Goal: Information Seeking & Learning: Learn about a topic

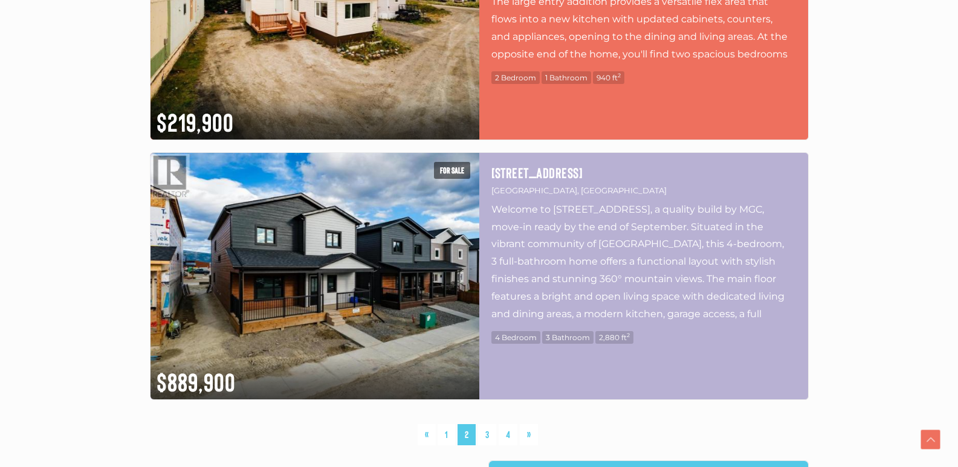
scroll to position [3204, 0]
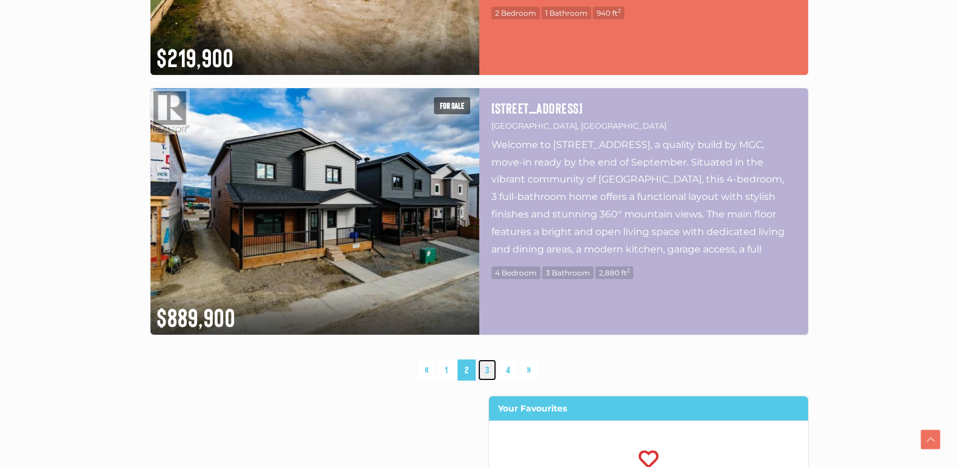
click at [488, 371] on link "3" at bounding box center [487, 370] width 18 height 21
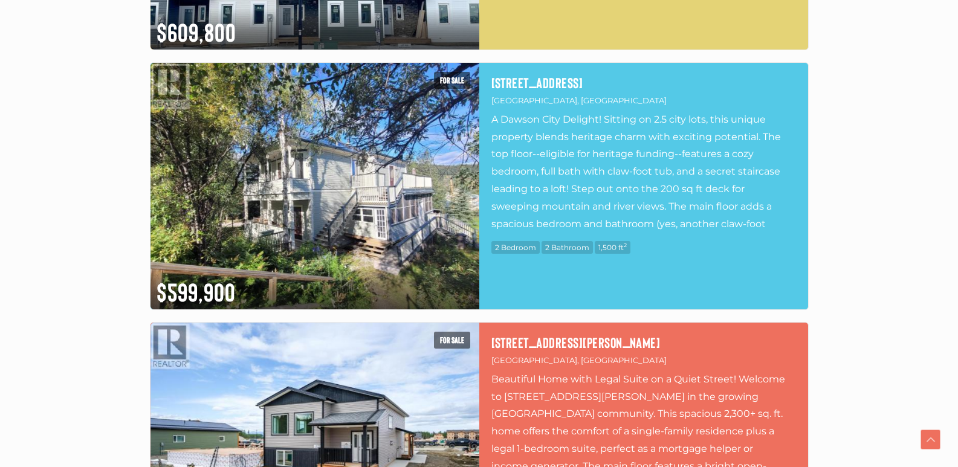
scroll to position [1671, 0]
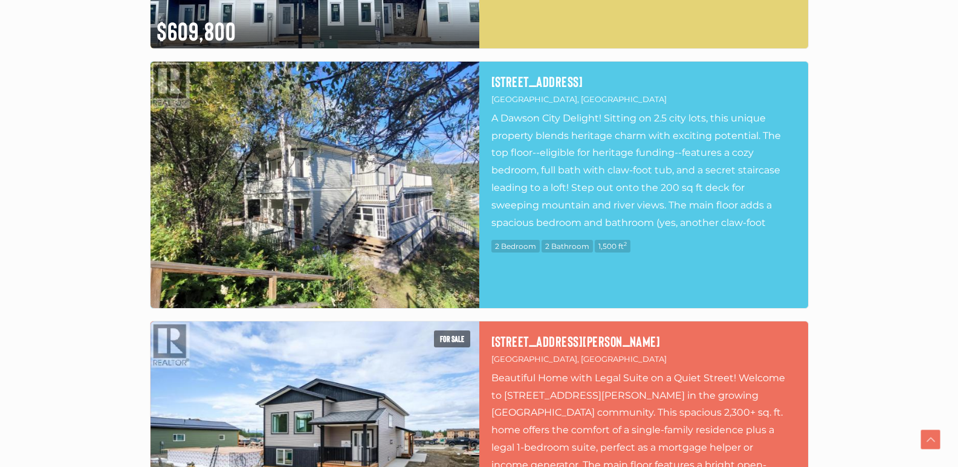
click at [366, 201] on img at bounding box center [315, 185] width 329 height 247
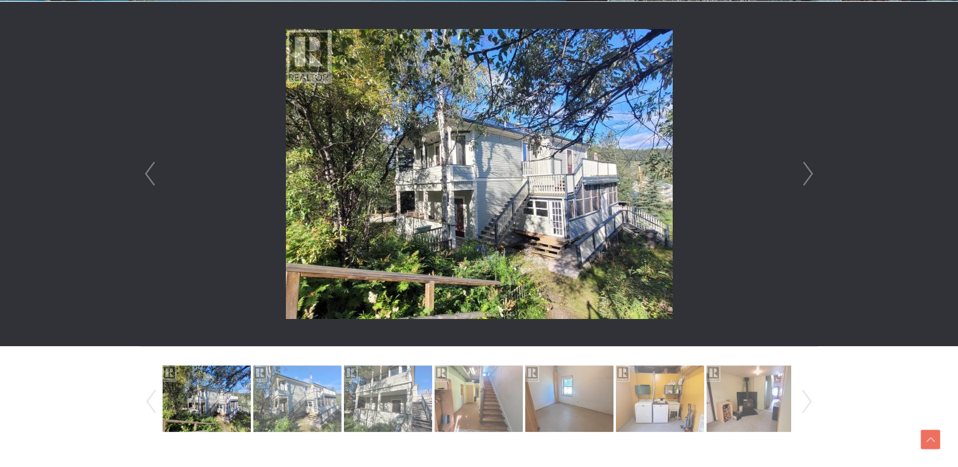
scroll to position [363, 0]
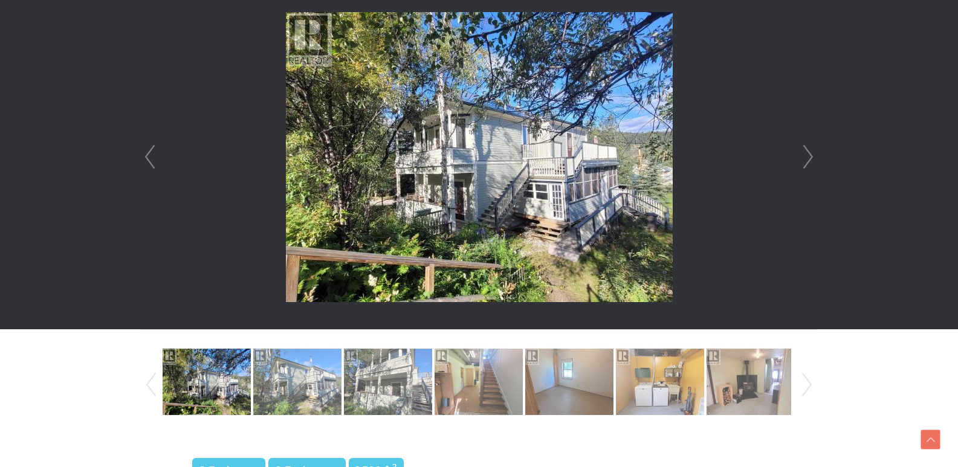
click at [805, 156] on link "Next" at bounding box center [808, 157] width 18 height 345
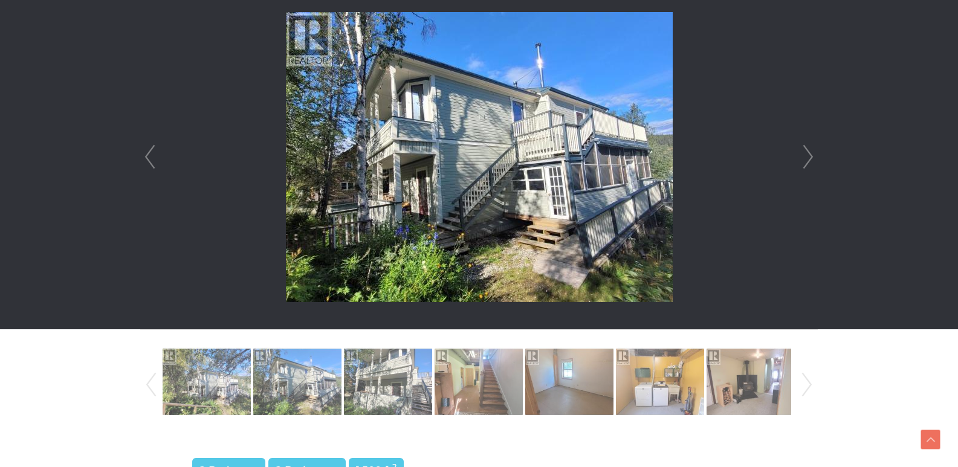
click at [805, 156] on link "Next" at bounding box center [808, 157] width 18 height 345
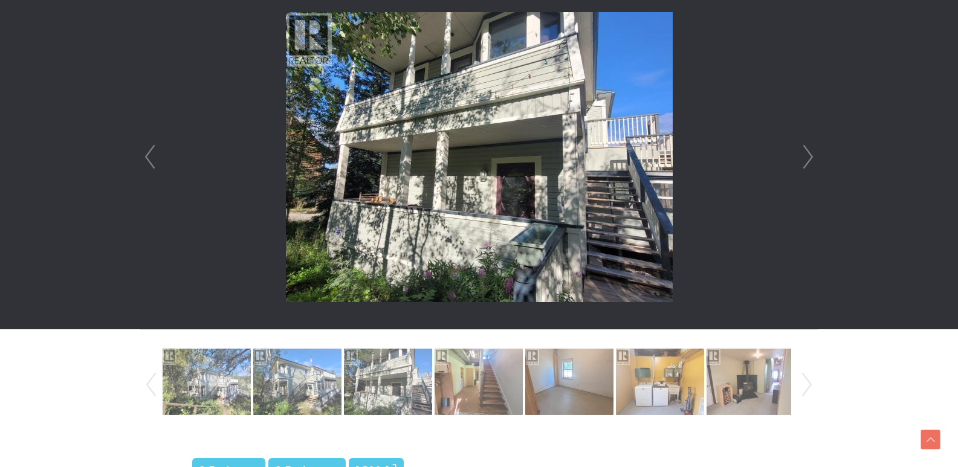
click at [805, 156] on link "Next" at bounding box center [808, 157] width 18 height 345
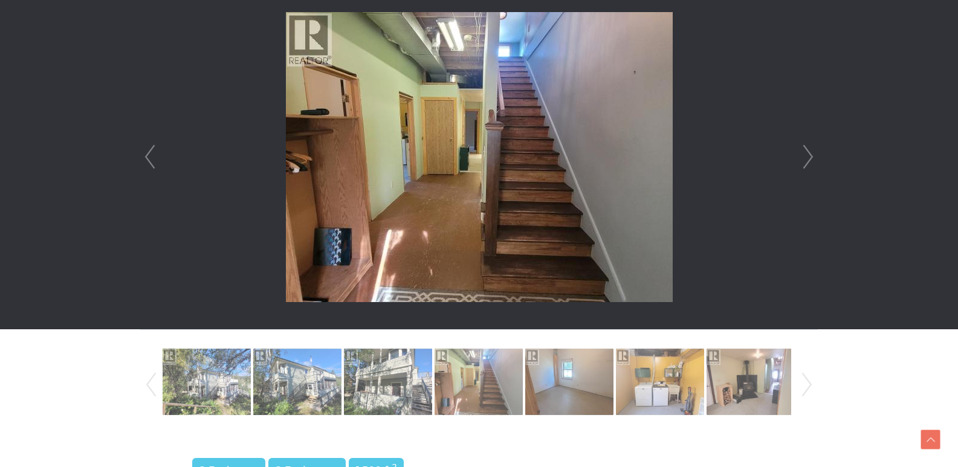
click at [805, 156] on link "Next" at bounding box center [808, 157] width 18 height 345
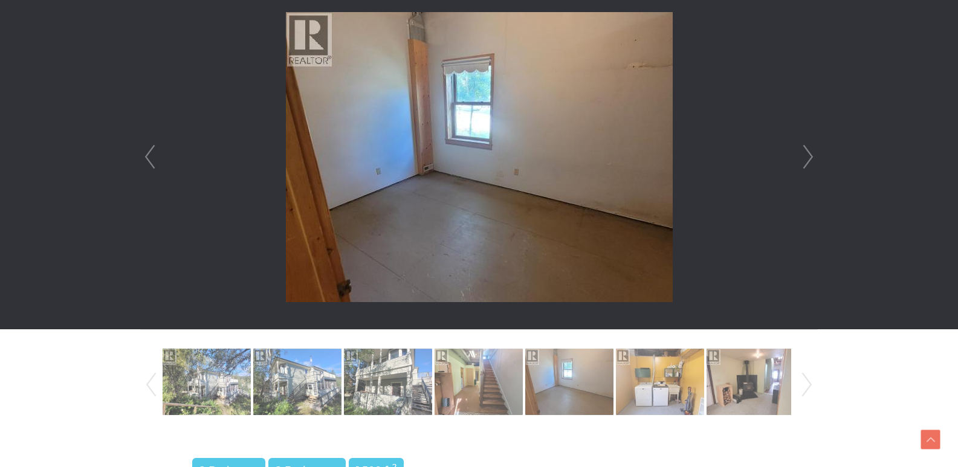
click at [805, 156] on link "Next" at bounding box center [808, 157] width 18 height 345
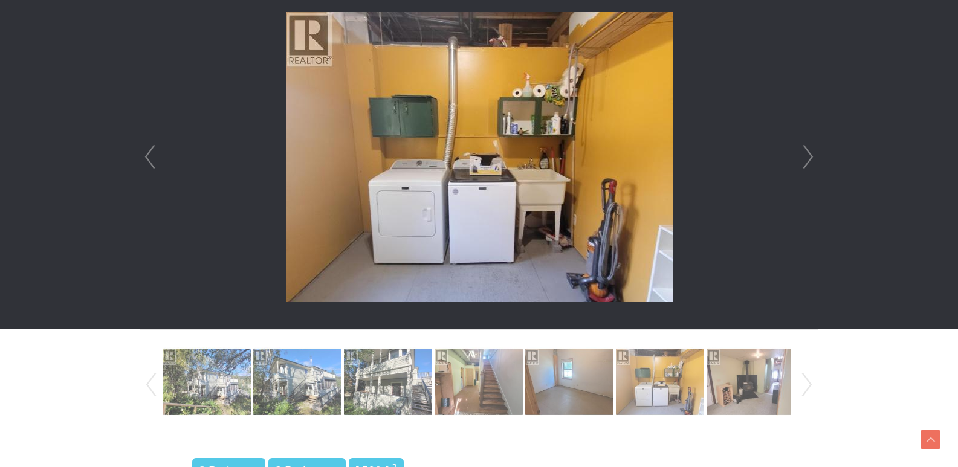
click at [805, 156] on link "Next" at bounding box center [808, 157] width 18 height 345
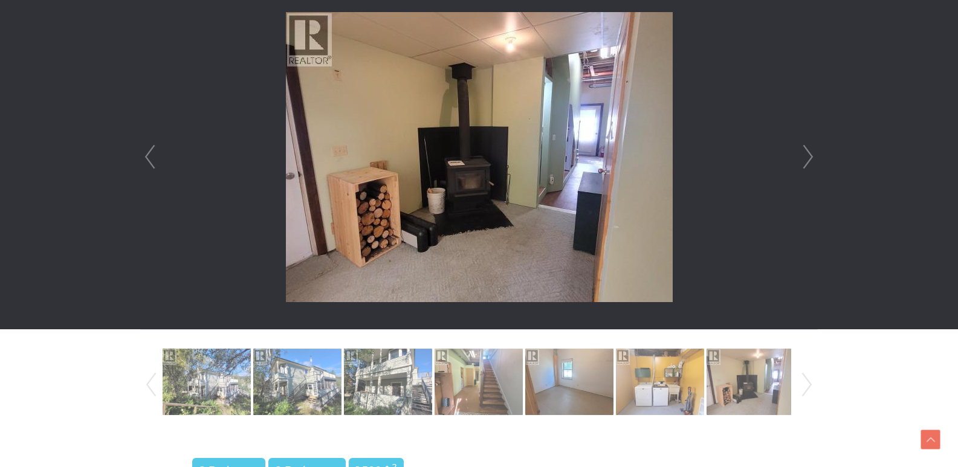
click at [805, 156] on link "Next" at bounding box center [808, 157] width 18 height 345
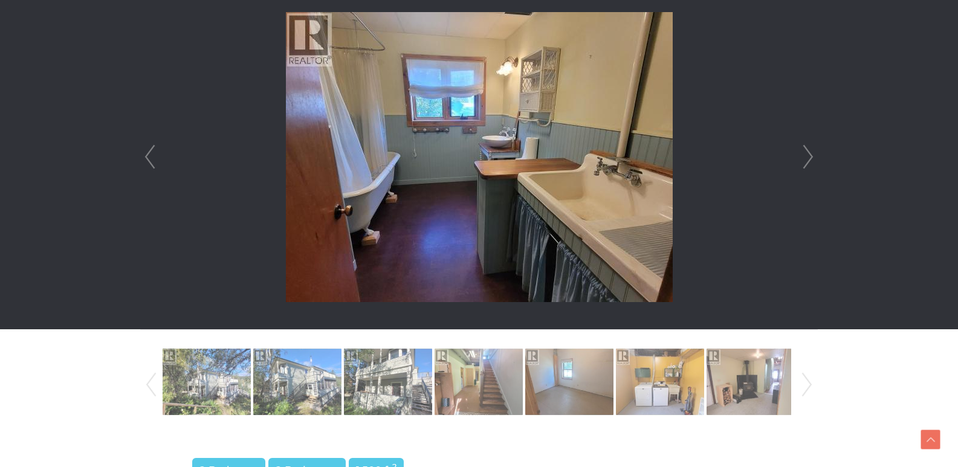
click at [805, 156] on link "Next" at bounding box center [808, 157] width 18 height 345
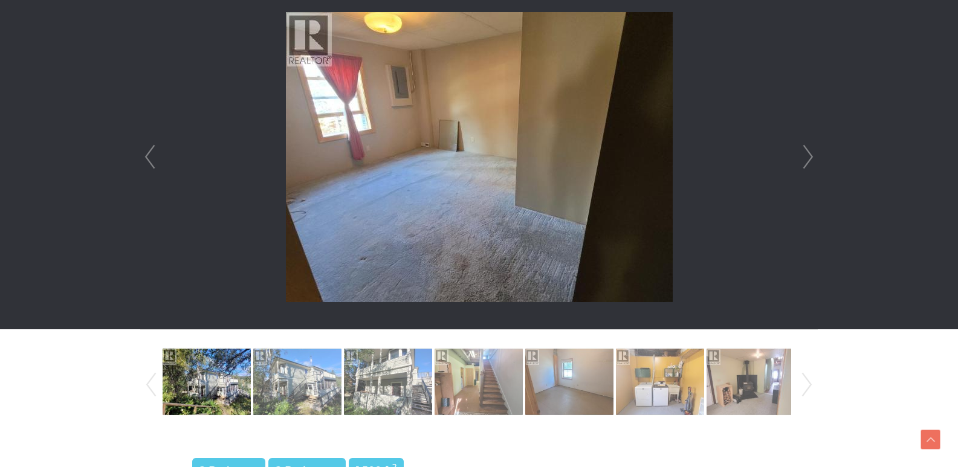
click at [805, 156] on link "Next" at bounding box center [808, 157] width 18 height 345
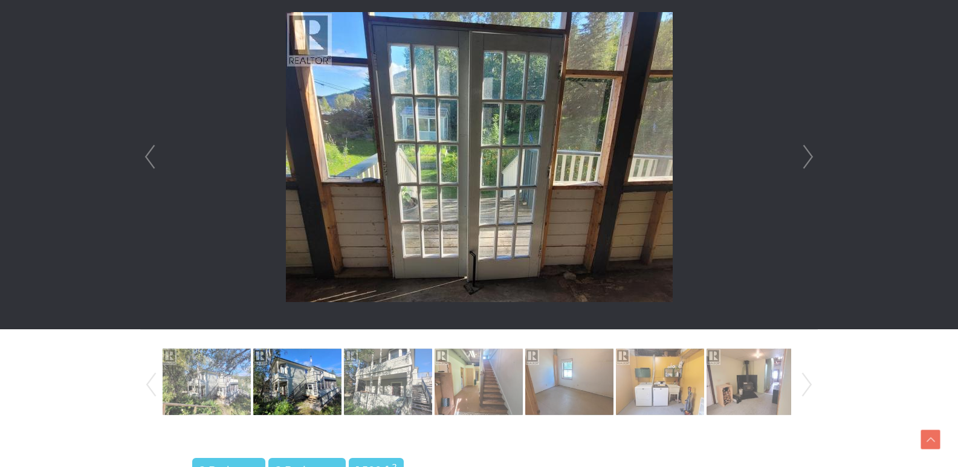
click at [805, 156] on link "Next" at bounding box center [808, 157] width 18 height 345
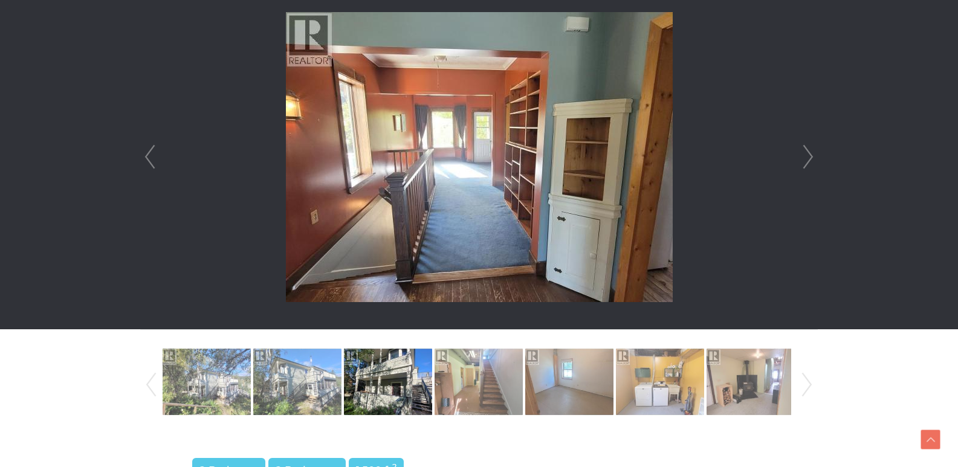
click at [805, 156] on link "Next" at bounding box center [808, 157] width 18 height 345
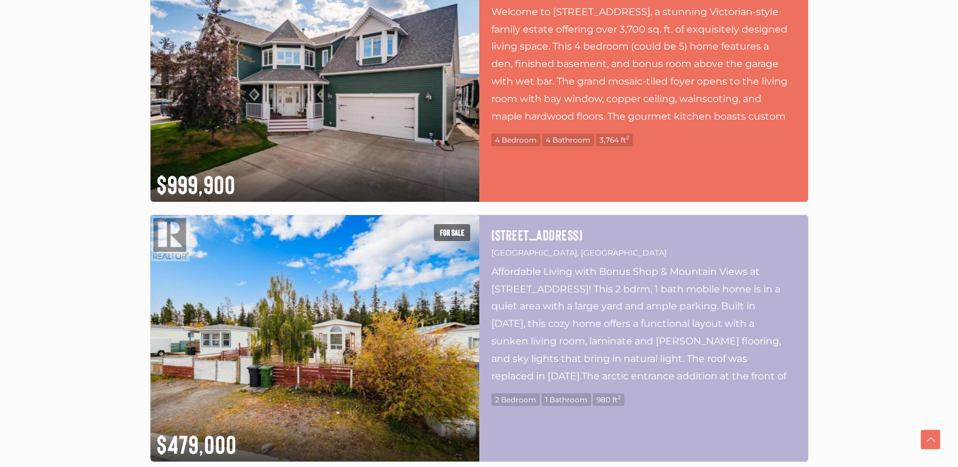
scroll to position [1088, 0]
